Goal: Navigation & Orientation: Find specific page/section

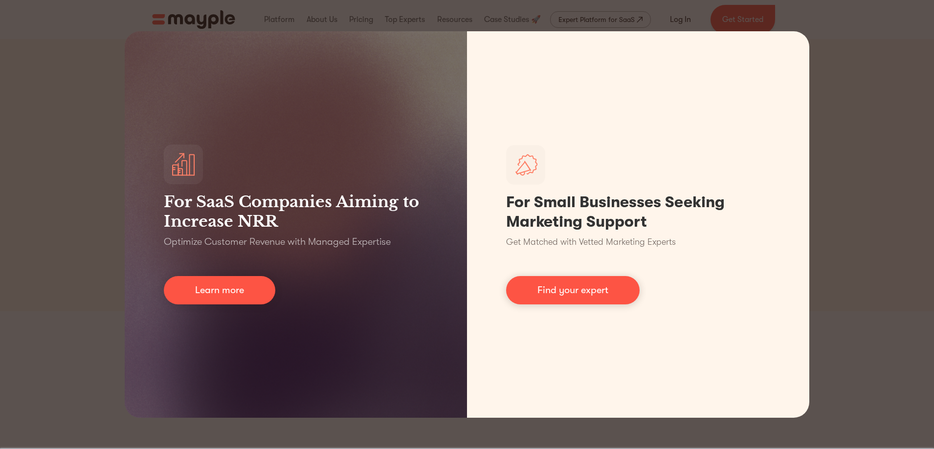
click at [832, 47] on div "For SaaS Companies Aiming to Increase NRR Optimize Customer Revenue with Manage…" at bounding box center [467, 224] width 934 height 449
drag, startPoint x: 11, startPoint y: 281, endPoint x: 54, endPoint y: 266, distance: 45.8
click at [14, 280] on div "For SaaS Companies Aiming to Increase NRR Optimize Customer Revenue with Manage…" at bounding box center [467, 224] width 934 height 449
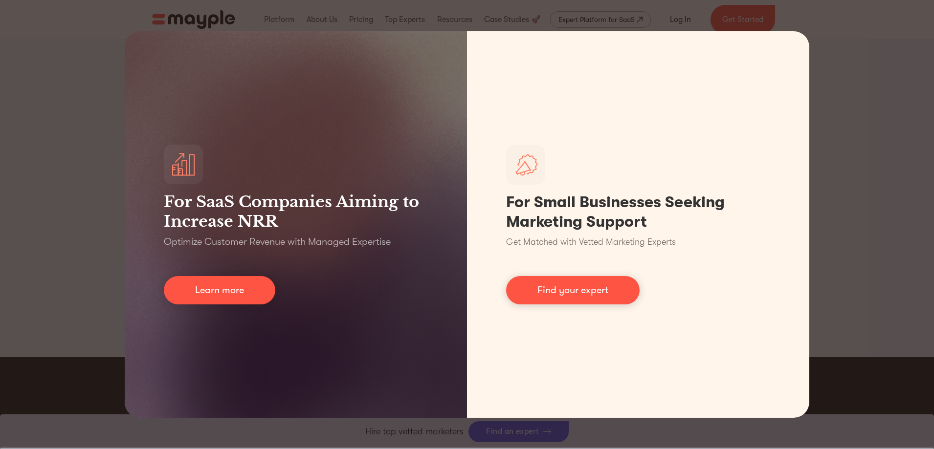
click at [894, 44] on div "For SaaS Companies Aiming to Increase NRR Optimize Customer Revenue with Manage…" at bounding box center [467, 224] width 934 height 449
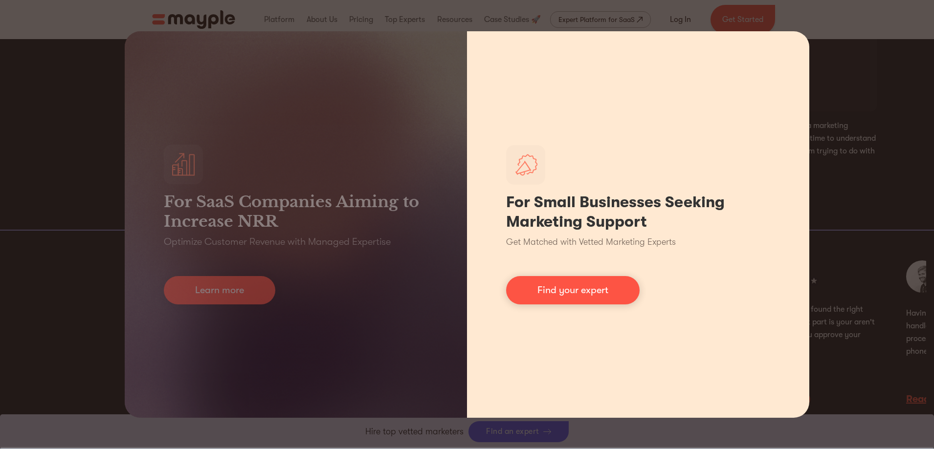
scroll to position [1711, 0]
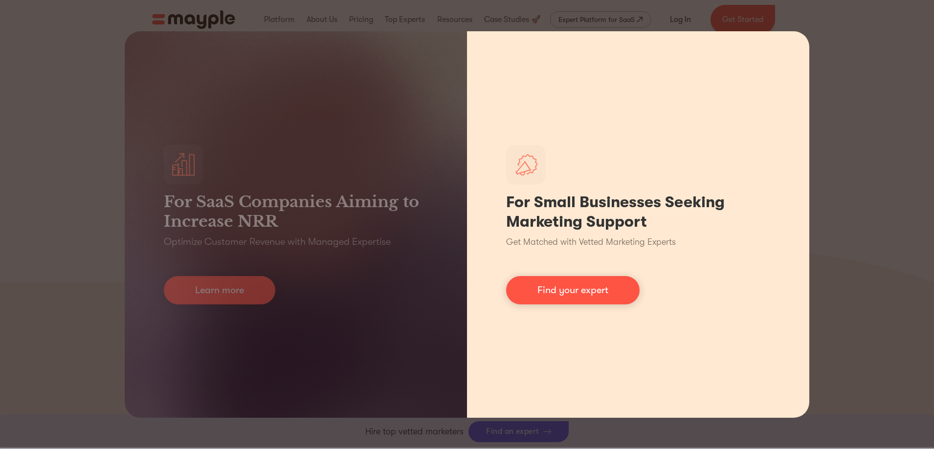
click at [808, 180] on div "For Small Businesses Seeking Marketing Support Get Matched with Vetted Marketin…" at bounding box center [638, 224] width 342 height 387
click at [805, 125] on div "For Small Businesses Seeking Marketing Support Get Matched with Vetted Marketin…" at bounding box center [638, 224] width 342 height 387
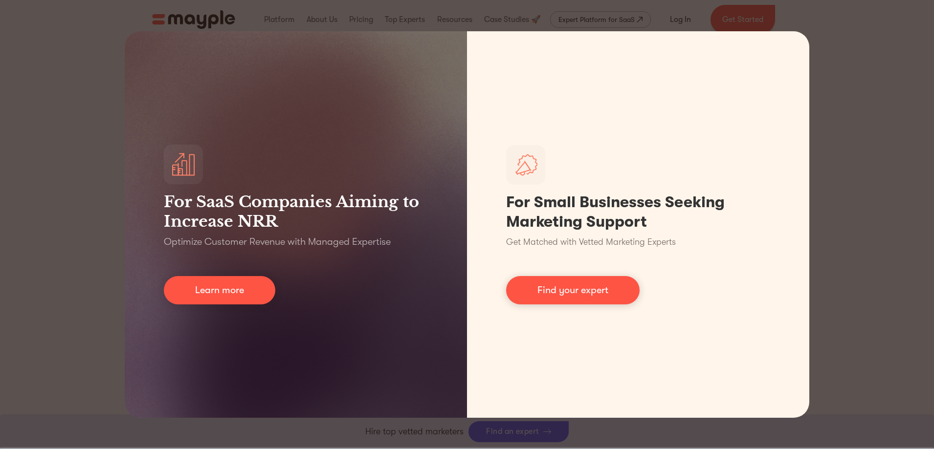
scroll to position [3859, 0]
